Goal: Find specific page/section: Find specific page/section

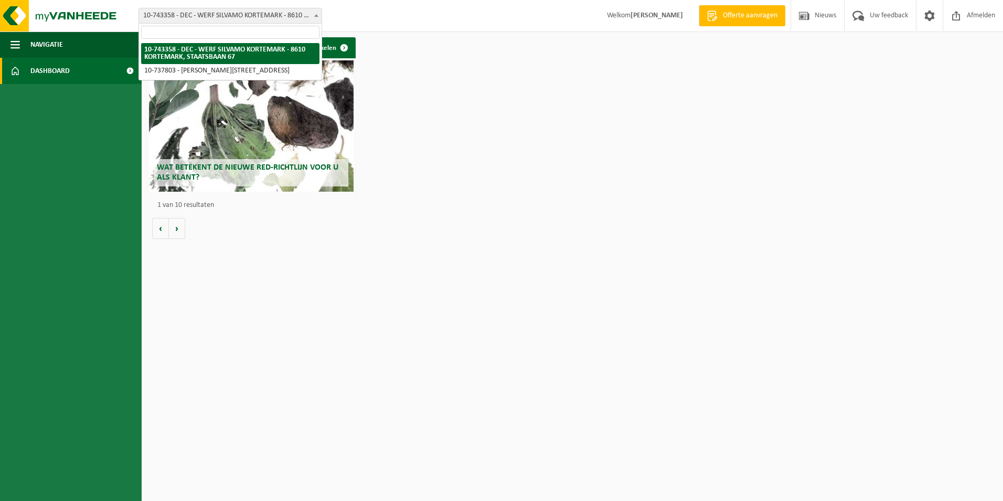
click at [280, 16] on span "10-743358 - DEC - WERF SILVAMO KORTEMARK - 8610 KORTEMARK, STAATSBAAN 67" at bounding box center [230, 15] width 183 height 15
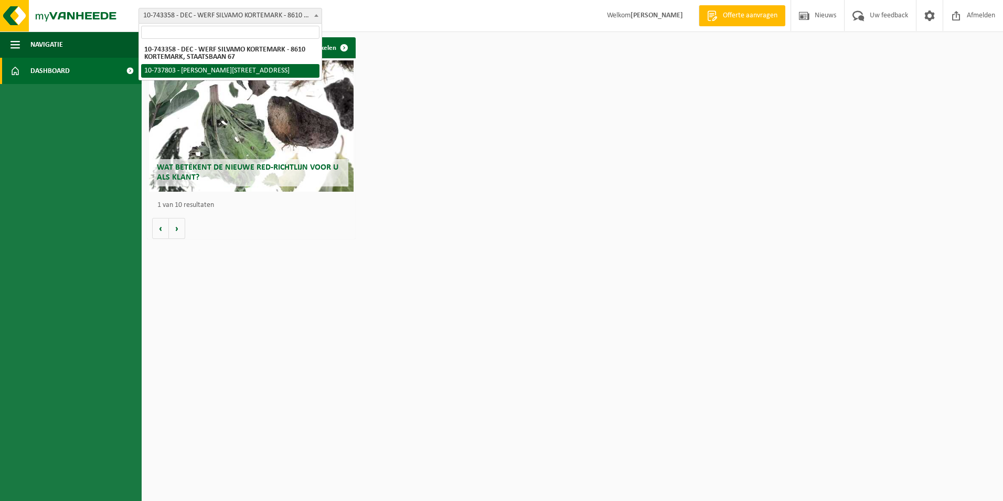
select select "26303"
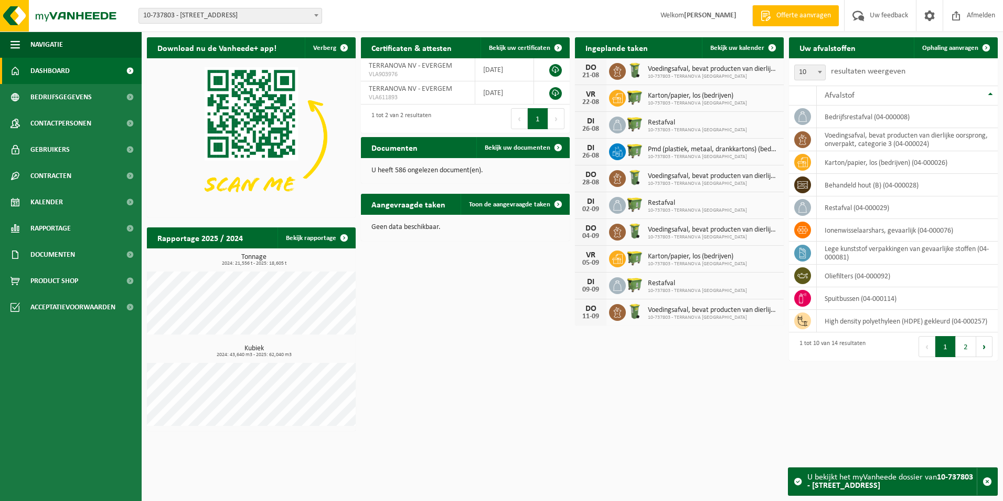
click at [57, 73] on span "Dashboard" at bounding box center [49, 71] width 39 height 26
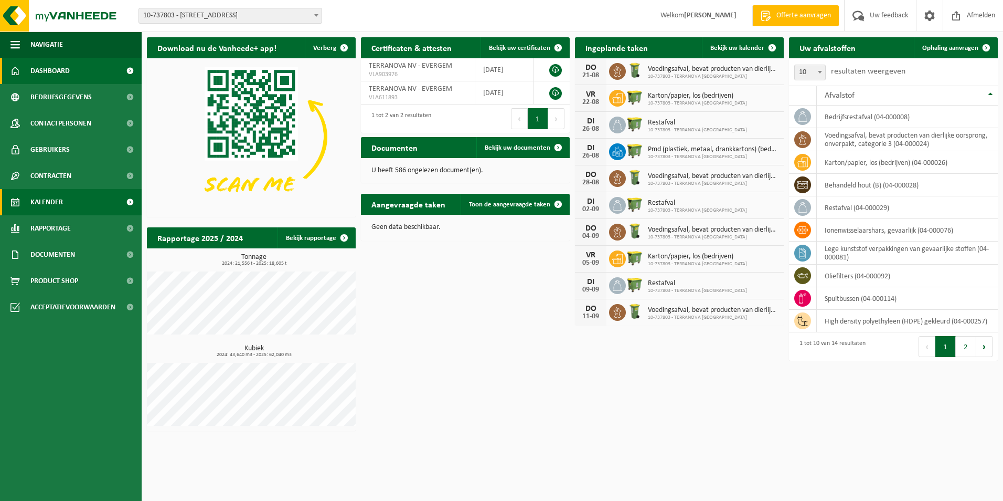
click at [57, 205] on span "Kalender" at bounding box center [46, 202] width 33 height 26
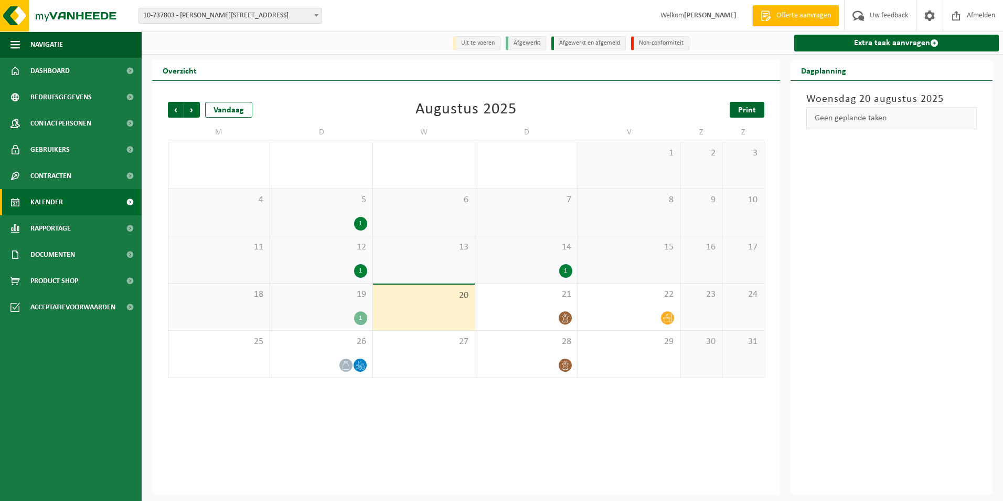
click at [748, 110] on span "Print" at bounding box center [747, 110] width 18 height 8
click at [976, 15] on span "Afmelden" at bounding box center [982, 15] width 34 height 31
